Goal: Task Accomplishment & Management: Manage account settings

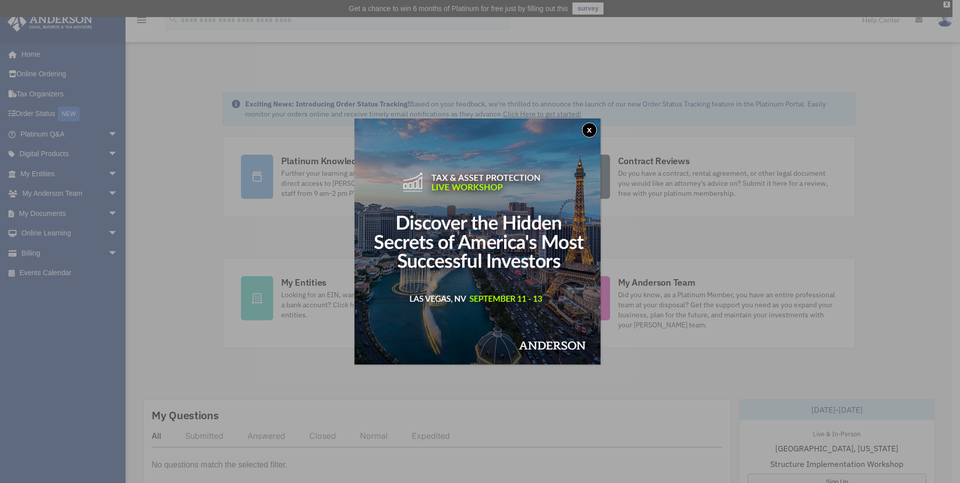
click at [597, 128] on button "x" at bounding box center [589, 129] width 15 height 15
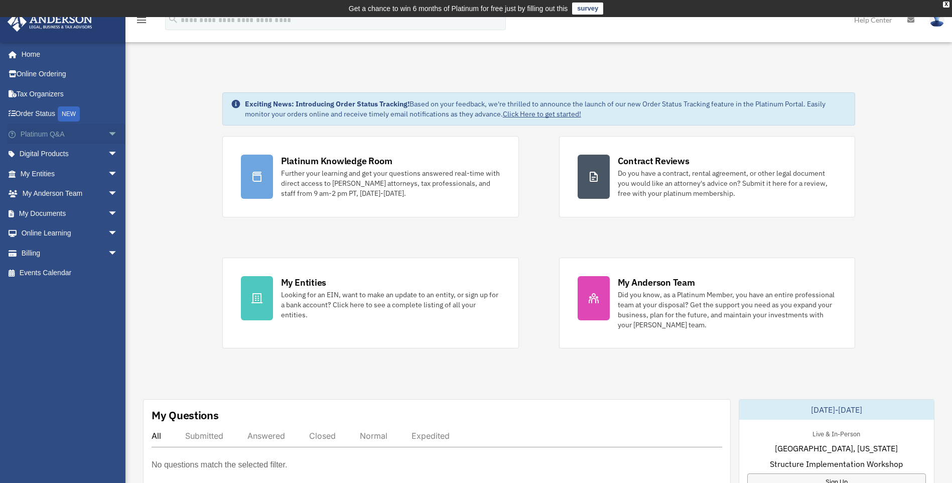
click at [40, 125] on link "Platinum Q&A arrow_drop_down" at bounding box center [70, 134] width 126 height 20
click at [39, 117] on link "Order Status NEW" at bounding box center [70, 114] width 126 height 21
click at [108, 175] on span "arrow_drop_down" at bounding box center [118, 174] width 20 height 21
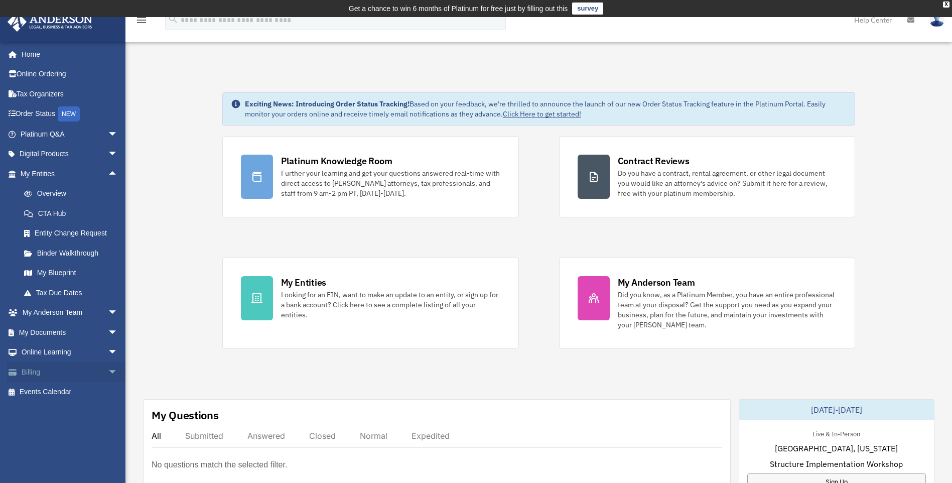
click at [24, 375] on link "Billing arrow_drop_down" at bounding box center [70, 372] width 126 height 20
click at [25, 373] on link "Billing arrow_drop_down" at bounding box center [70, 372] width 126 height 20
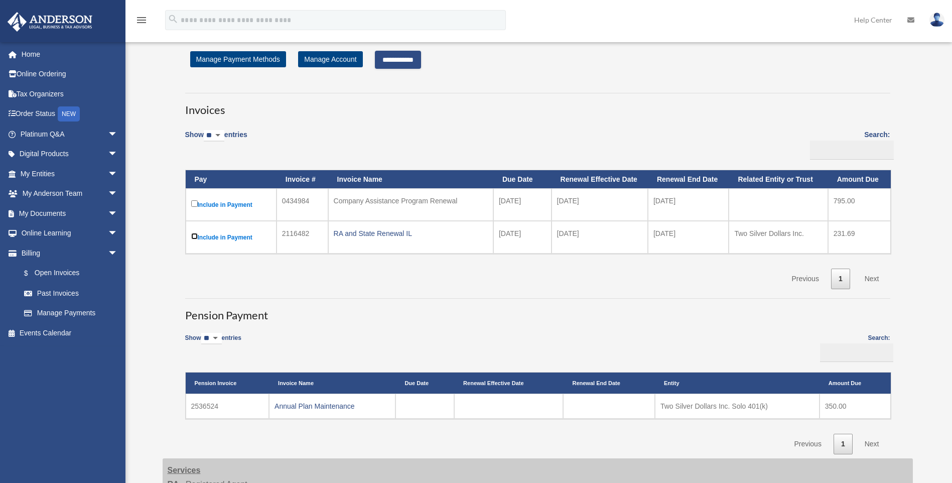
scroll to position [67, 0]
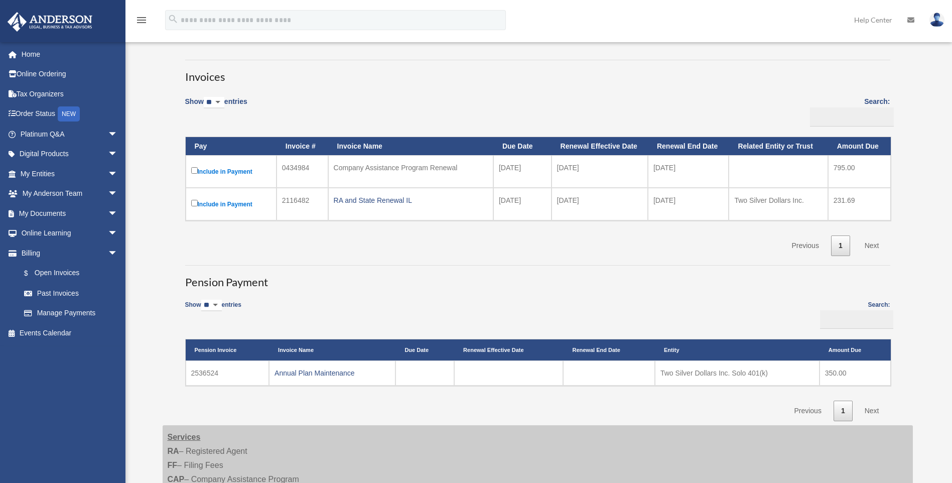
click at [871, 246] on link "Next" at bounding box center [872, 245] width 30 height 21
click at [870, 245] on link "Next" at bounding box center [872, 245] width 30 height 21
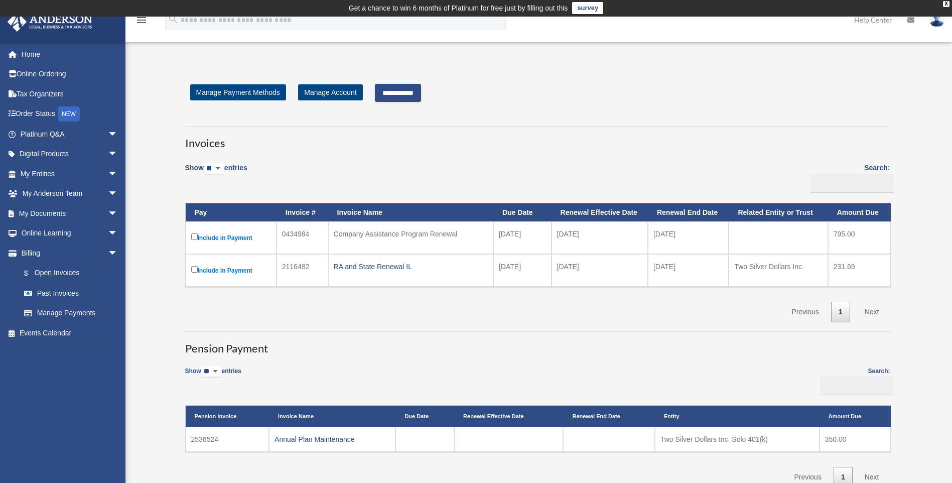
scroll to position [0, 0]
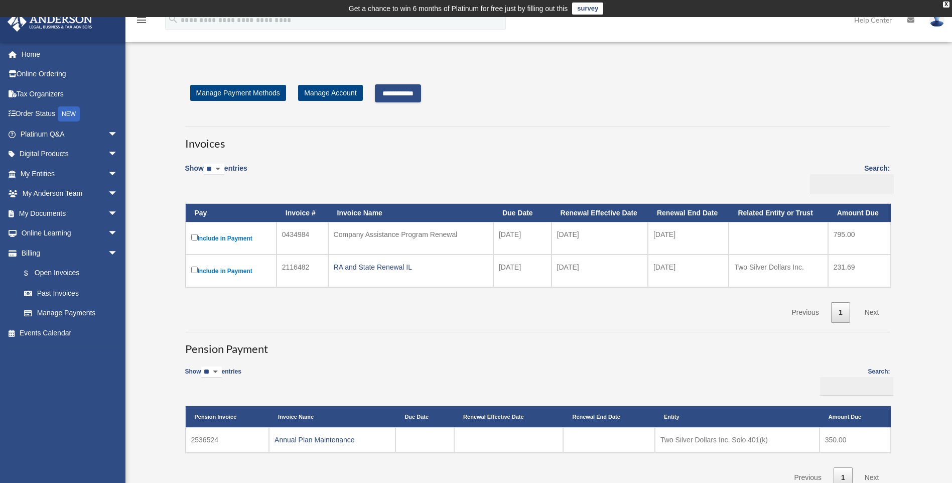
click at [389, 90] on input "**********" at bounding box center [398, 93] width 46 height 18
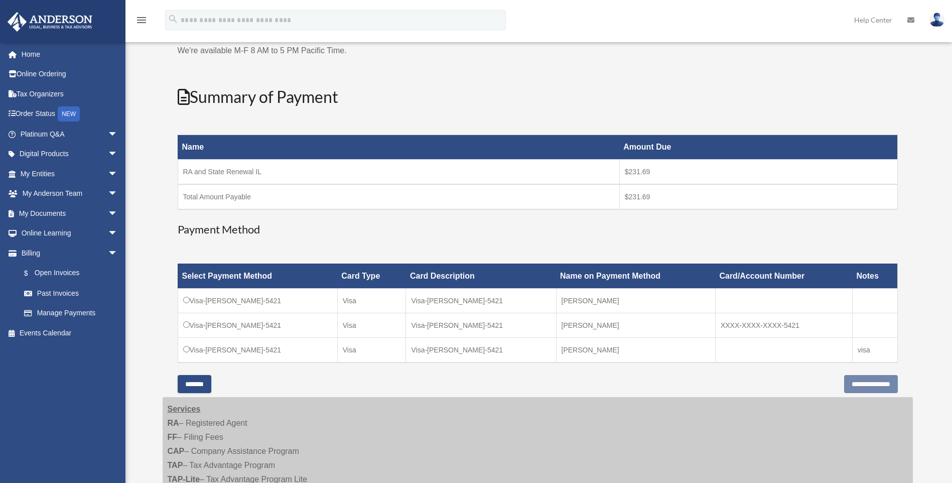
scroll to position [100, 0]
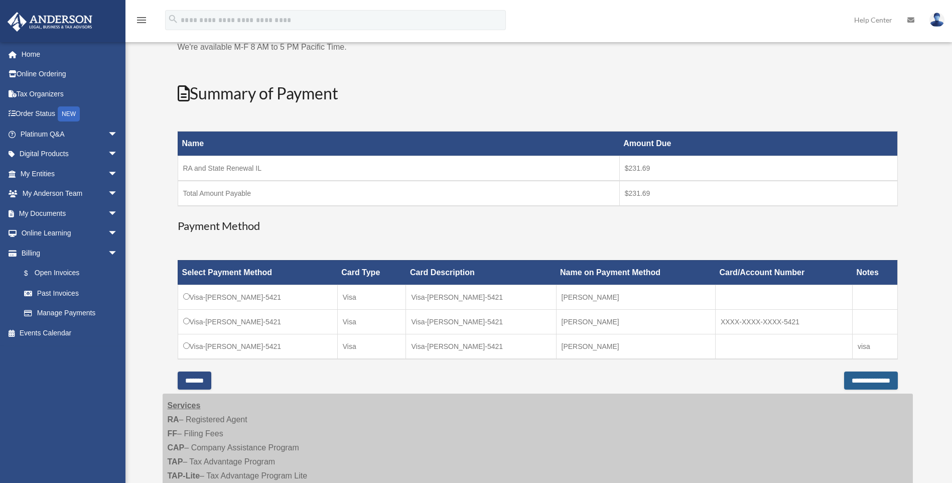
click at [844, 377] on input "**********" at bounding box center [871, 380] width 54 height 18
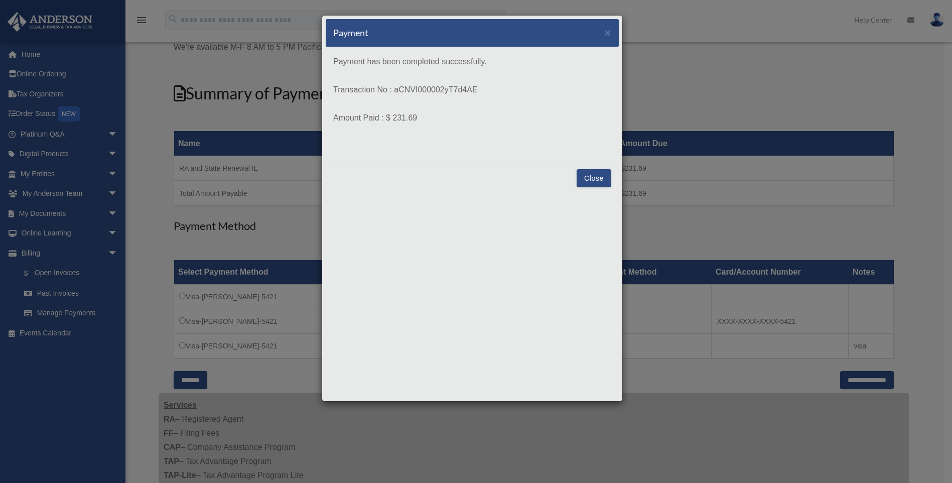
click at [600, 179] on button "Close" at bounding box center [594, 178] width 35 height 18
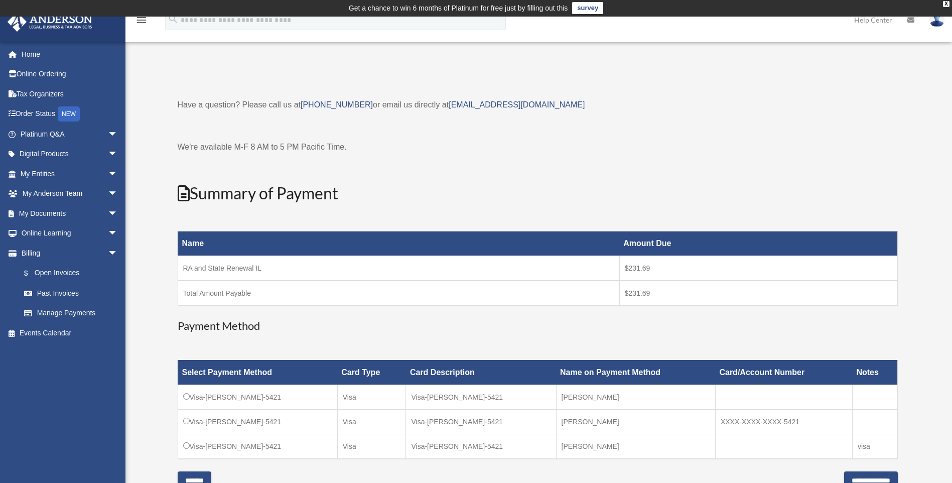
scroll to position [0, 0]
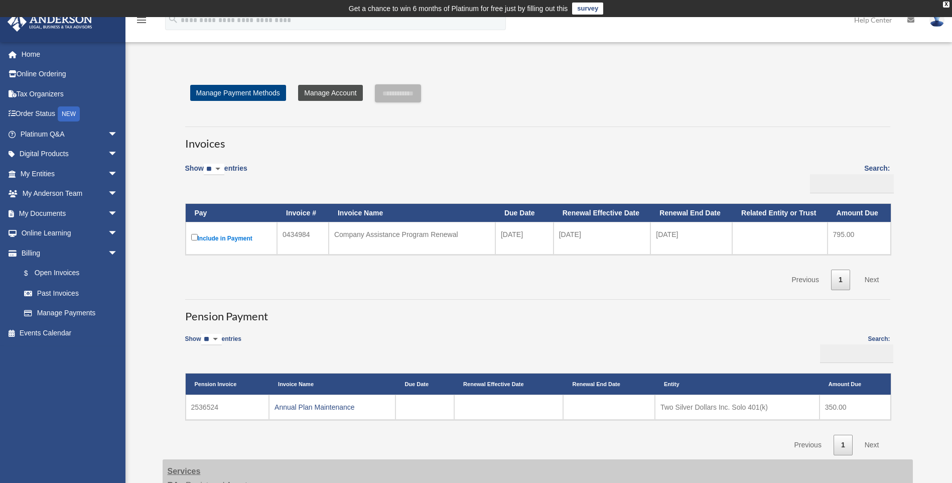
click at [330, 97] on link "Manage Account" at bounding box center [330, 93] width 64 height 16
click at [332, 90] on link "Manage Account" at bounding box center [330, 93] width 64 height 16
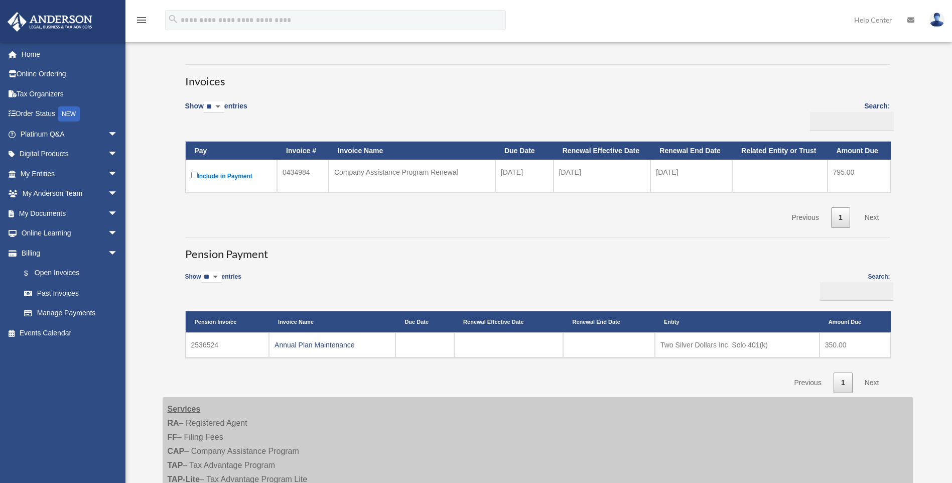
scroll to position [100, 0]
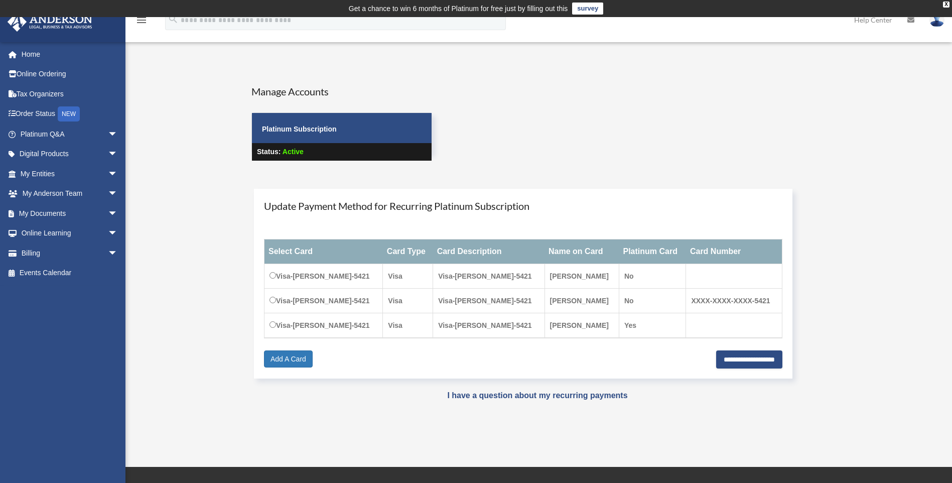
click at [274, 271] on td "Visa-[PERSON_NAME]-5421" at bounding box center [324, 276] width 118 height 25
click at [273, 295] on td "Visa-[PERSON_NAME]-5421" at bounding box center [324, 301] width 118 height 25
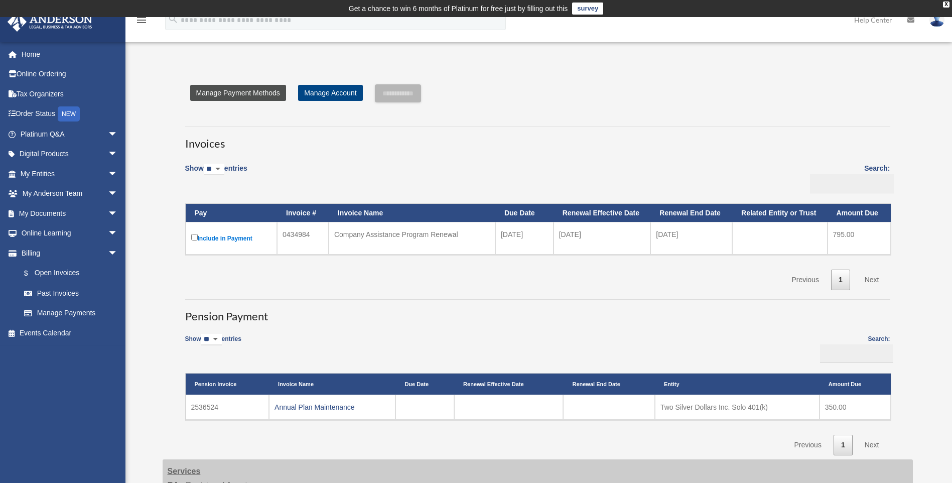
click at [214, 92] on link "Manage Payment Methods" at bounding box center [238, 93] width 96 height 16
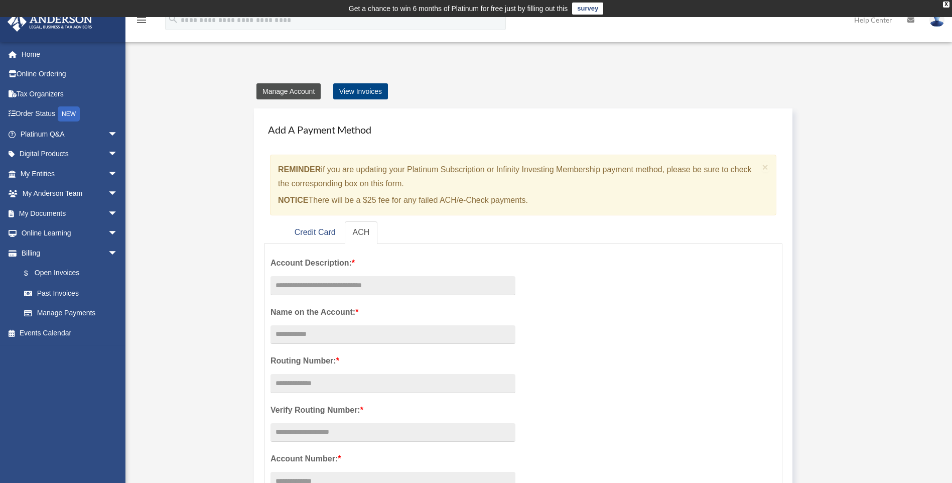
click at [305, 92] on link "Manage Account" at bounding box center [289, 91] width 64 height 16
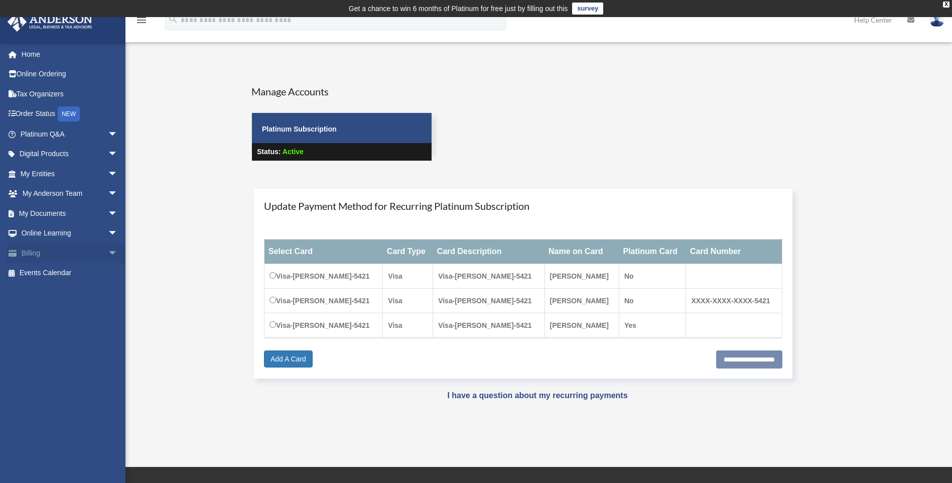
click at [108, 253] on span "arrow_drop_down" at bounding box center [118, 253] width 20 height 21
click at [56, 309] on link "Manage Payments" at bounding box center [73, 313] width 119 height 20
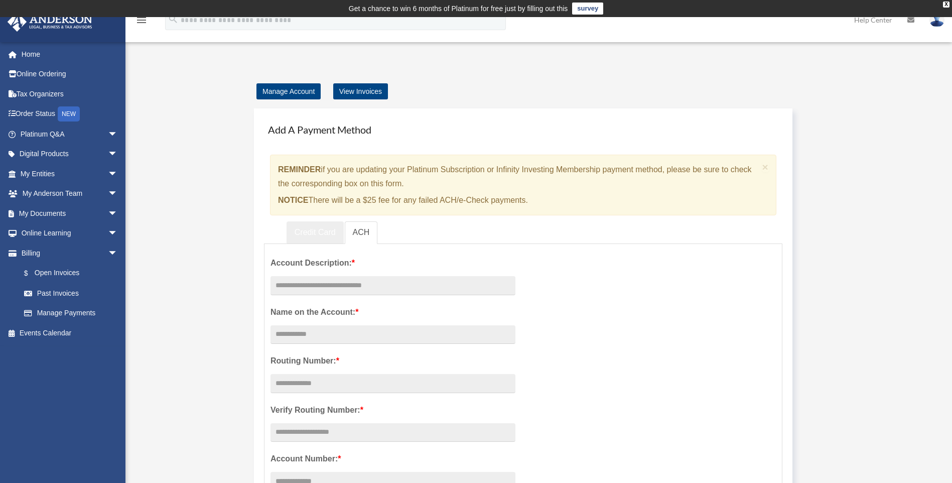
click at [301, 236] on link "Credit Card" at bounding box center [315, 232] width 57 height 23
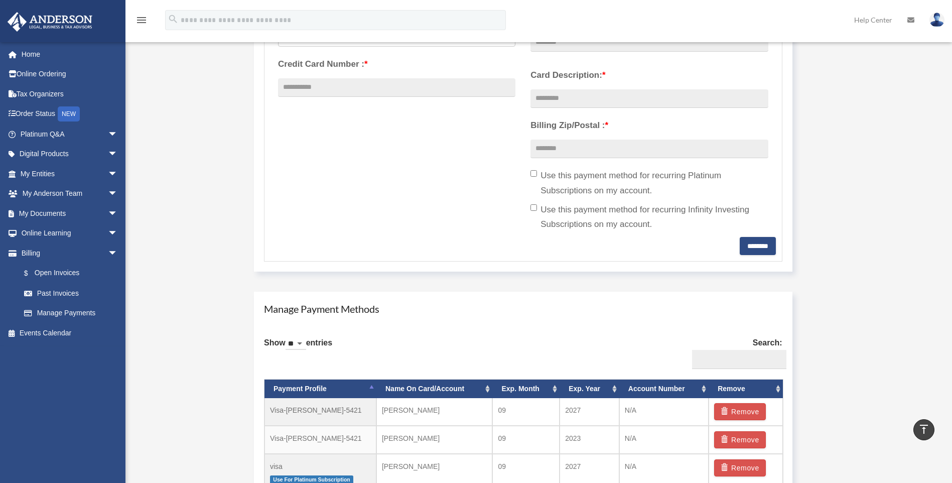
scroll to position [402, 0]
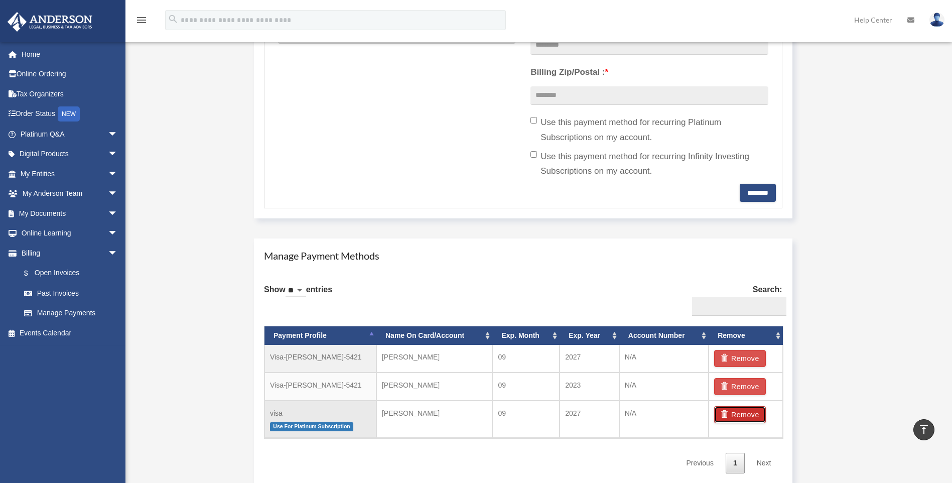
click at [733, 417] on button "Remove" at bounding box center [740, 414] width 52 height 17
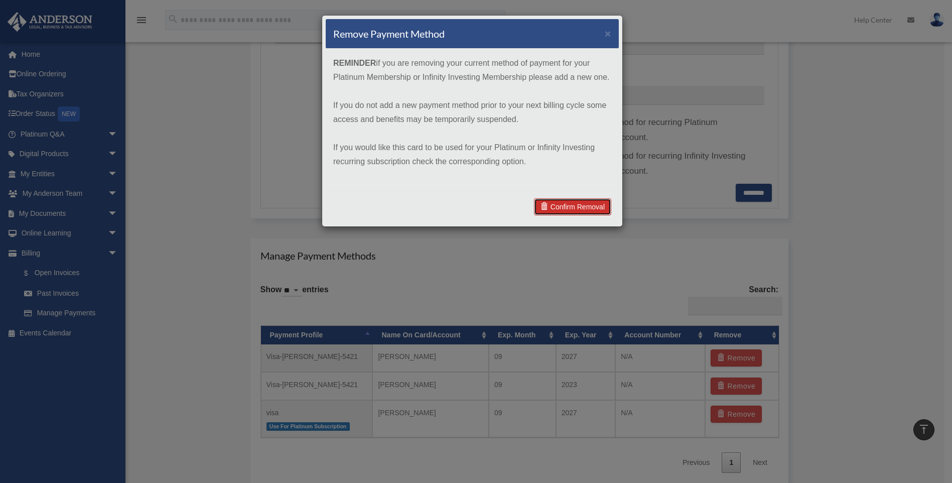
click at [578, 209] on link "Confirm Removal" at bounding box center [572, 206] width 77 height 17
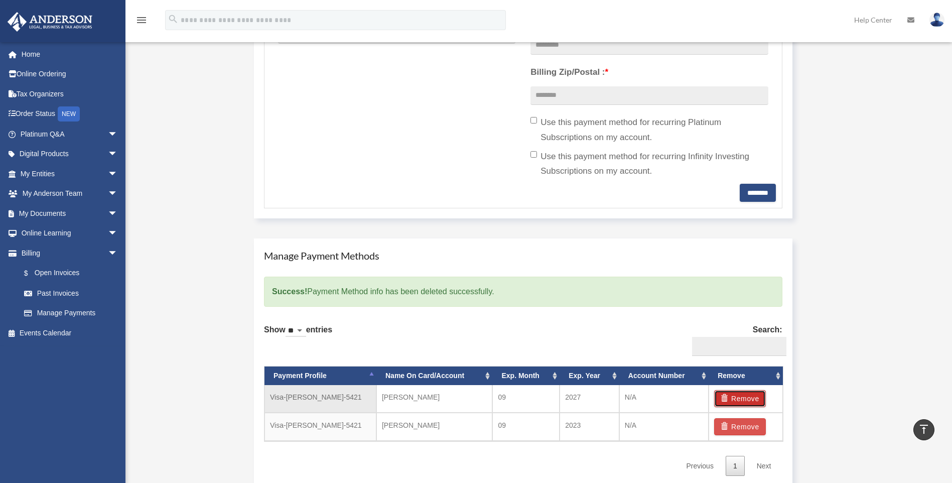
click at [750, 401] on button "Remove" at bounding box center [740, 398] width 52 height 17
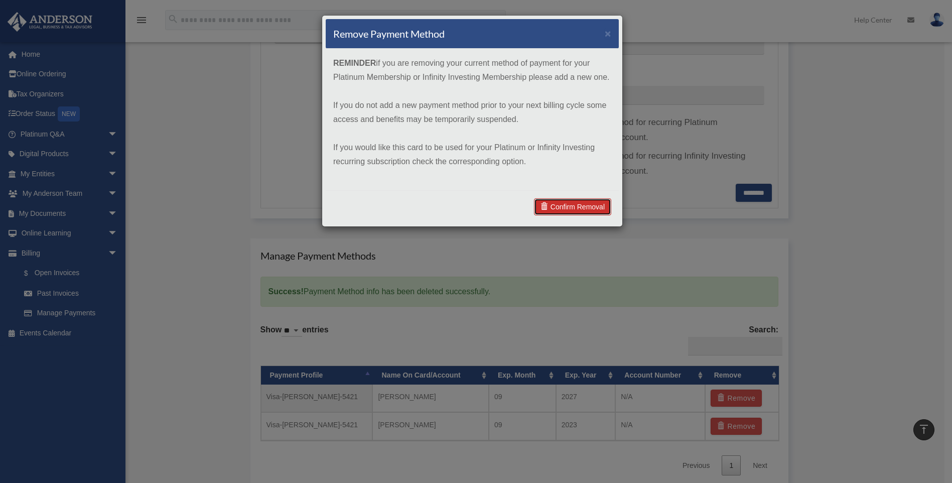
click at [596, 211] on link "Confirm Removal" at bounding box center [572, 206] width 77 height 17
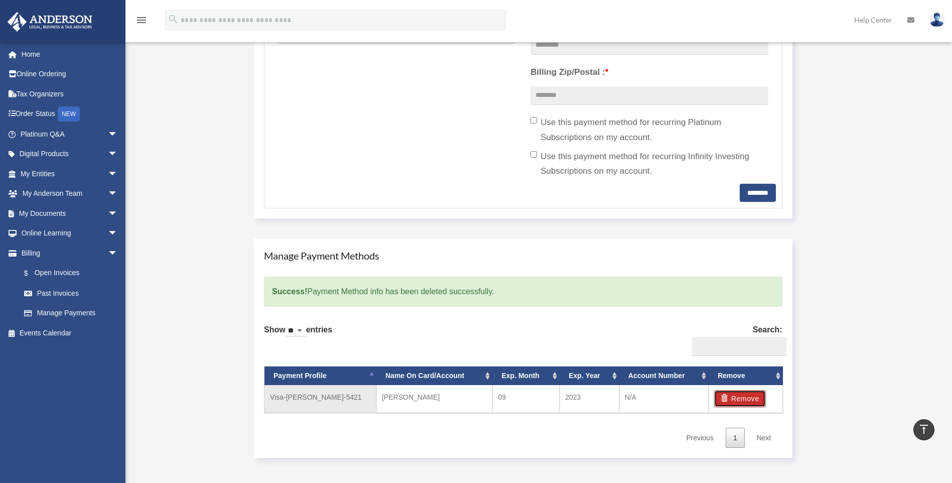
click at [737, 396] on button "Remove" at bounding box center [740, 398] width 52 height 17
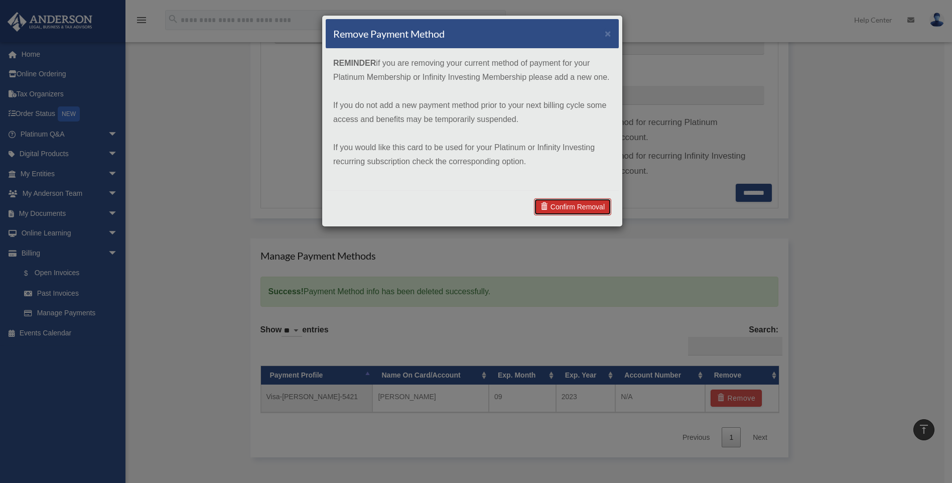
click at [565, 207] on link "Confirm Removal" at bounding box center [572, 206] width 77 height 17
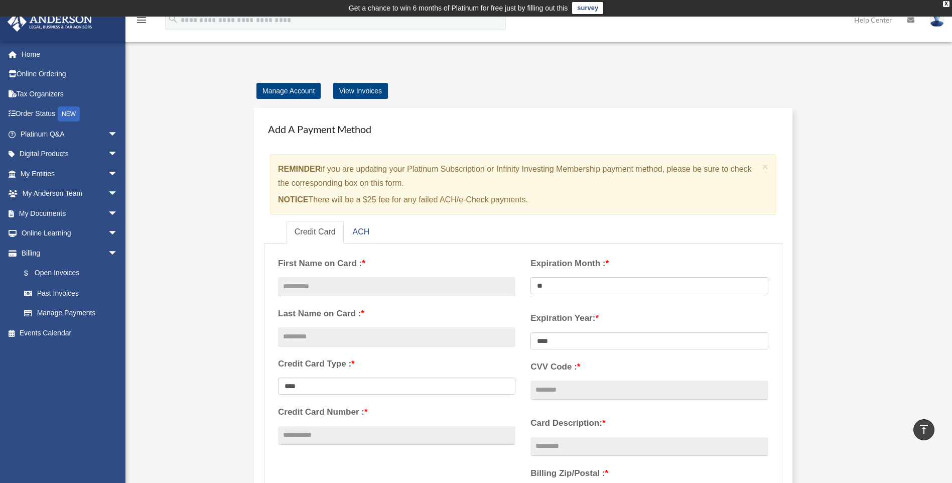
scroll to position [0, 0]
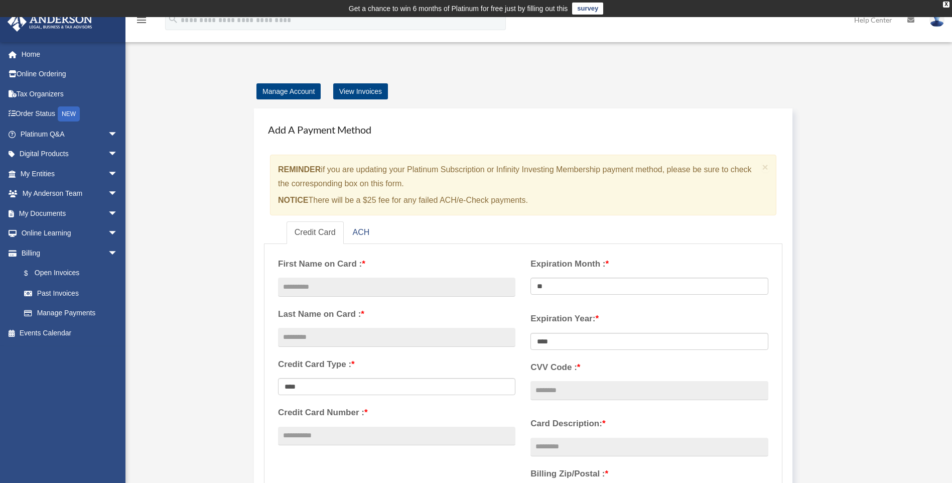
click at [935, 23] on img at bounding box center [937, 20] width 15 height 15
click at [29, 56] on link "Home" at bounding box center [70, 54] width 126 height 20
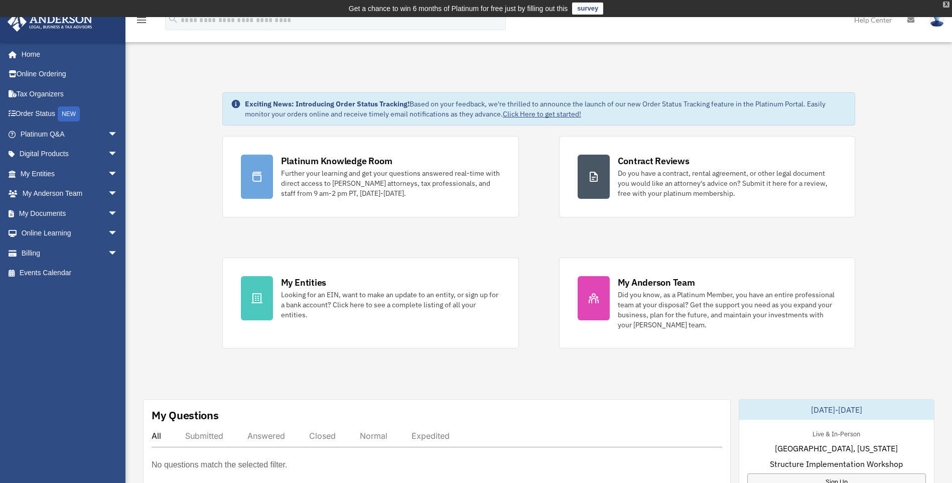
click at [944, 5] on div "X" at bounding box center [946, 5] width 7 height 6
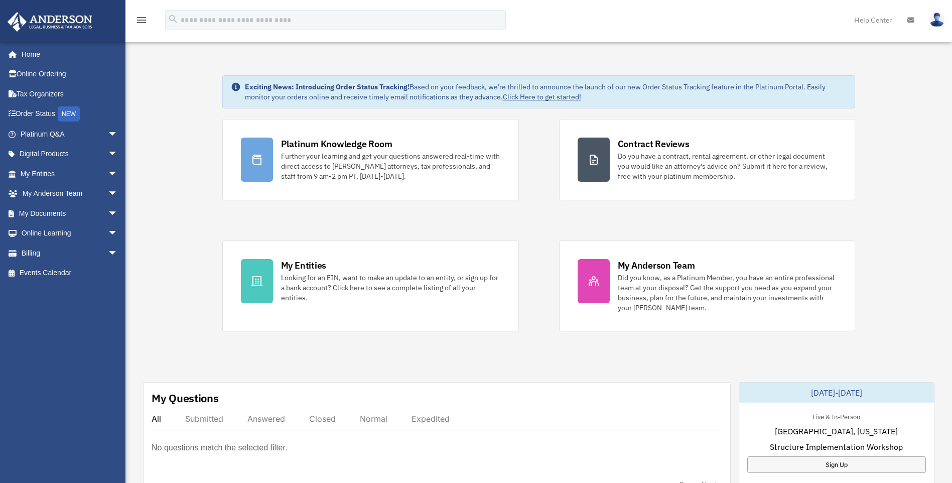
click at [941, 22] on img at bounding box center [937, 20] width 15 height 15
click at [765, 85] on link "Logout" at bounding box center [786, 87] width 100 height 21
